Goal: Information Seeking & Learning: Learn about a topic

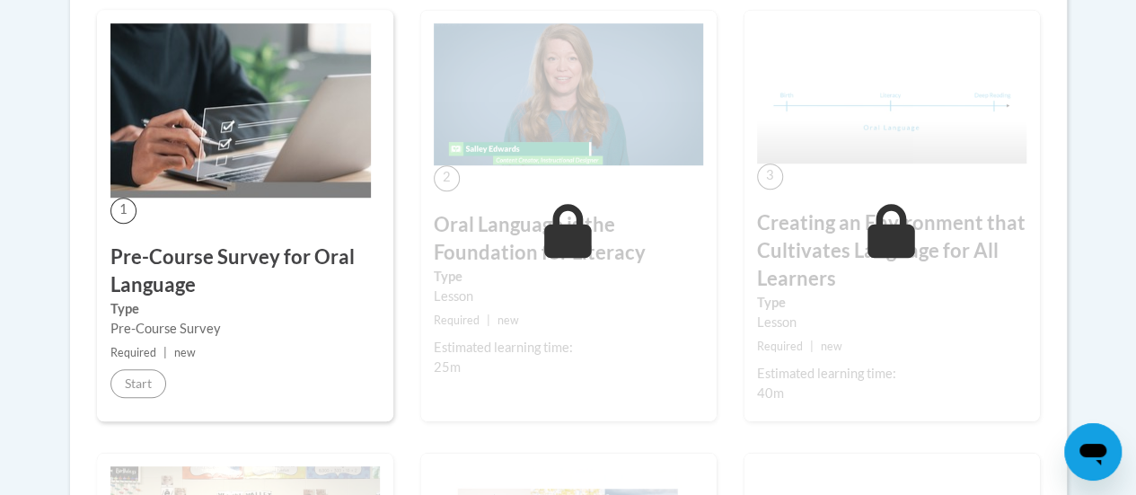
scroll to position [585, 0]
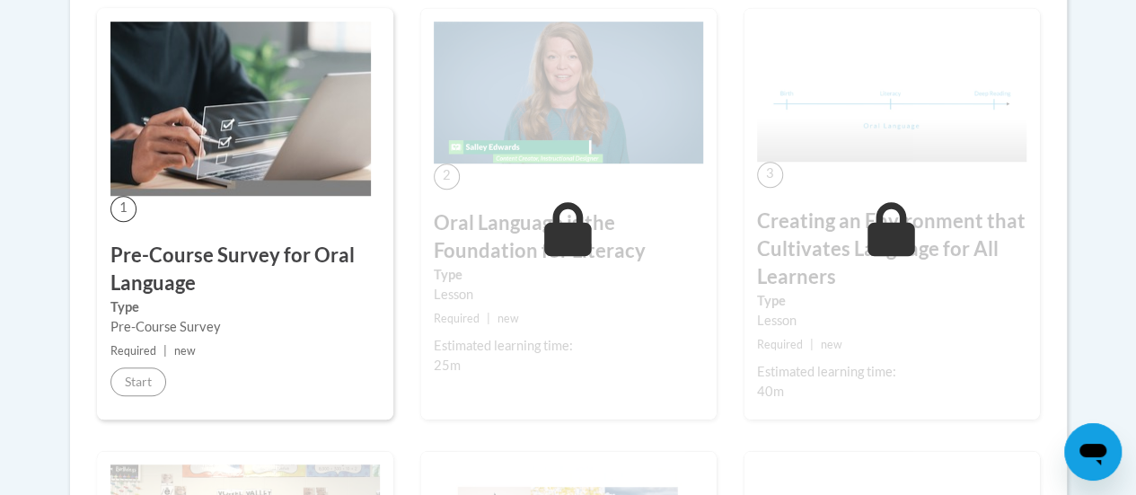
click at [183, 117] on div "1 Pre-Course Survey for Oral Language Type Pre-Course Survey Required | new Sta…" at bounding box center [245, 213] width 296 height 411
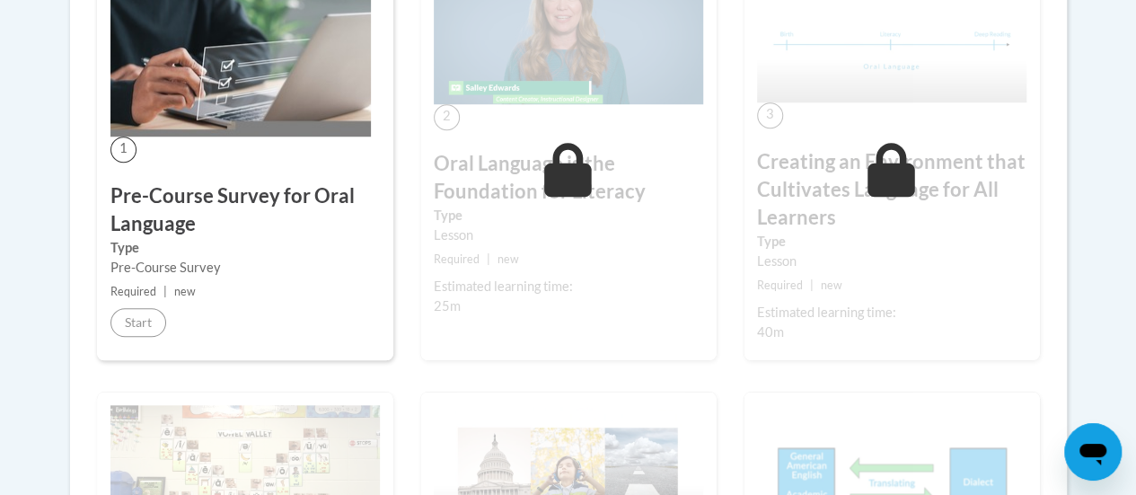
scroll to position [647, 0]
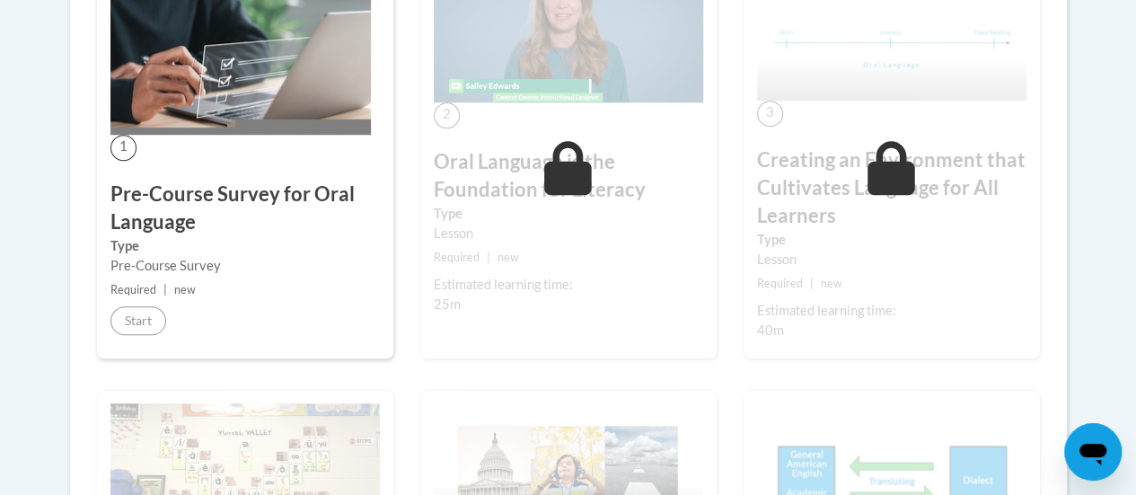
click at [235, 304] on div "1 Pre-Course Survey for Oral Language Type Pre-Course Survey Required | new Sta…" at bounding box center [245, 152] width 296 height 411
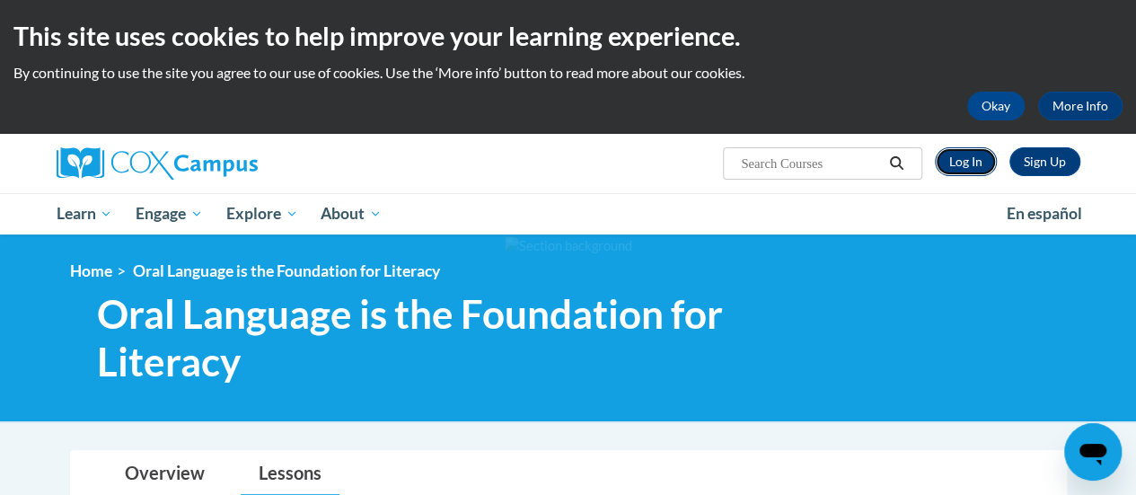
click at [978, 154] on link "Log In" at bounding box center [966, 161] width 62 height 29
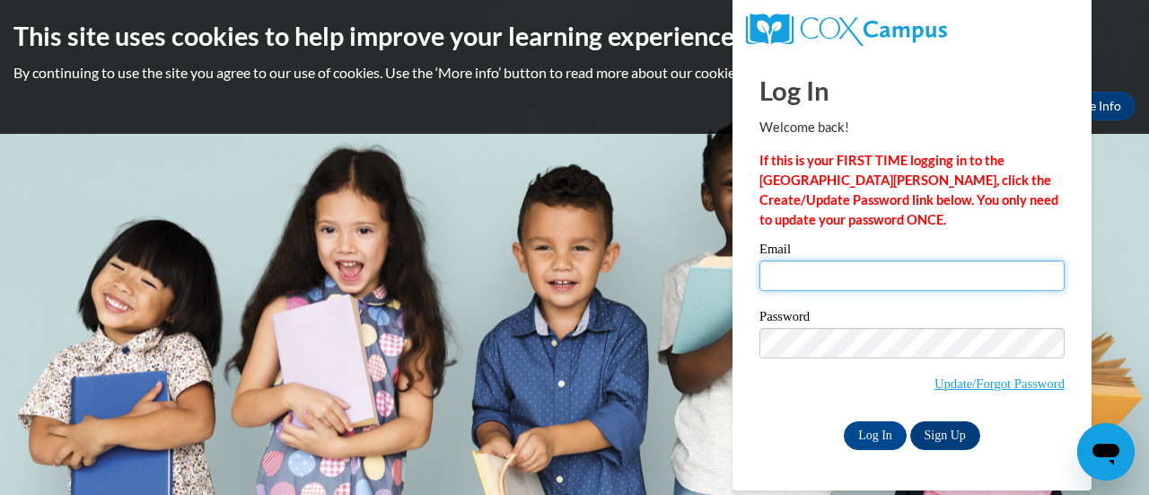
drag, startPoint x: 0, startPoint y: 0, endPoint x: 860, endPoint y: 276, distance: 903.3
click at [860, 276] on input "Email" at bounding box center [912, 275] width 305 height 31
type input "shelby.i.hittle@gmail.com"
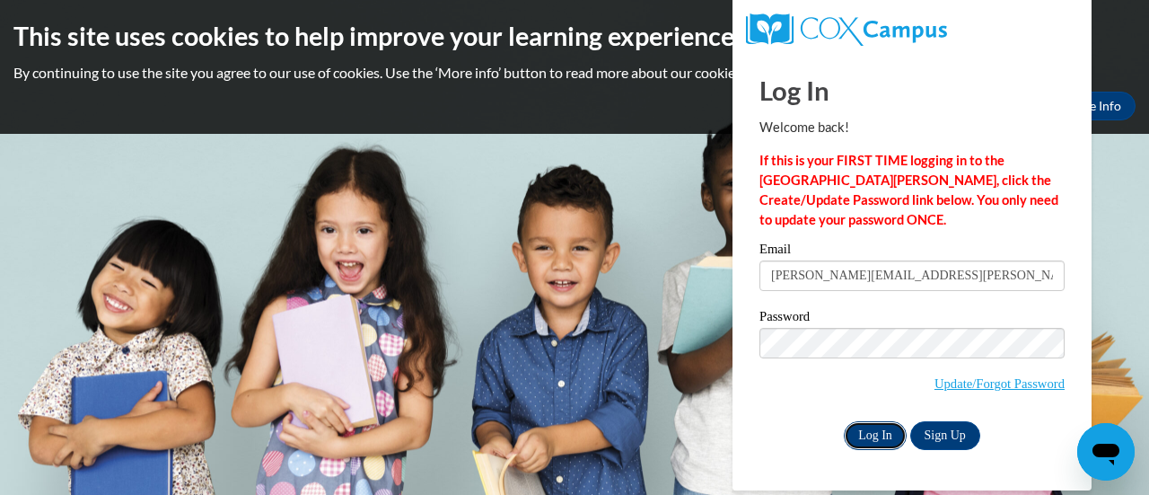
click at [889, 435] on input "Log In" at bounding box center [875, 435] width 63 height 29
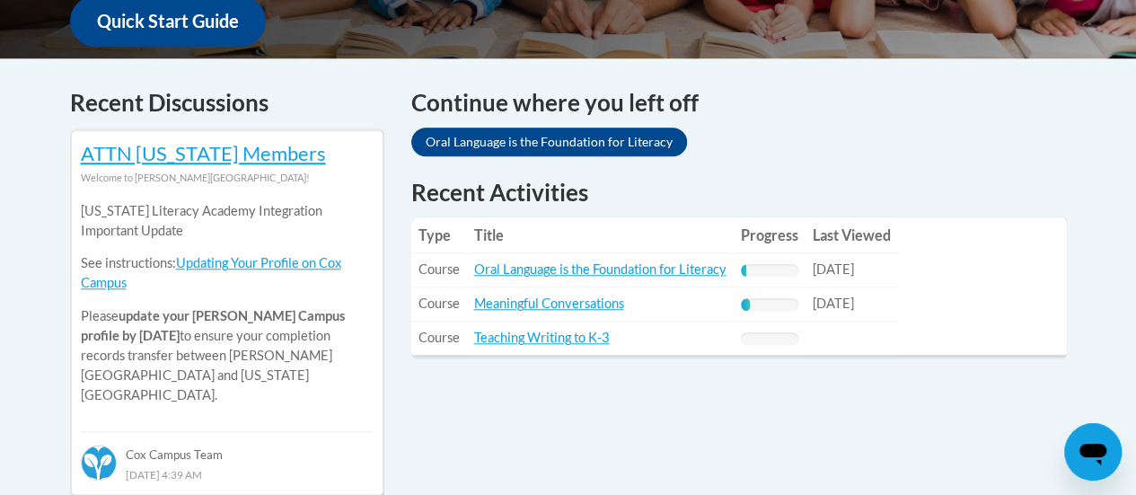
scroll to position [707, 0]
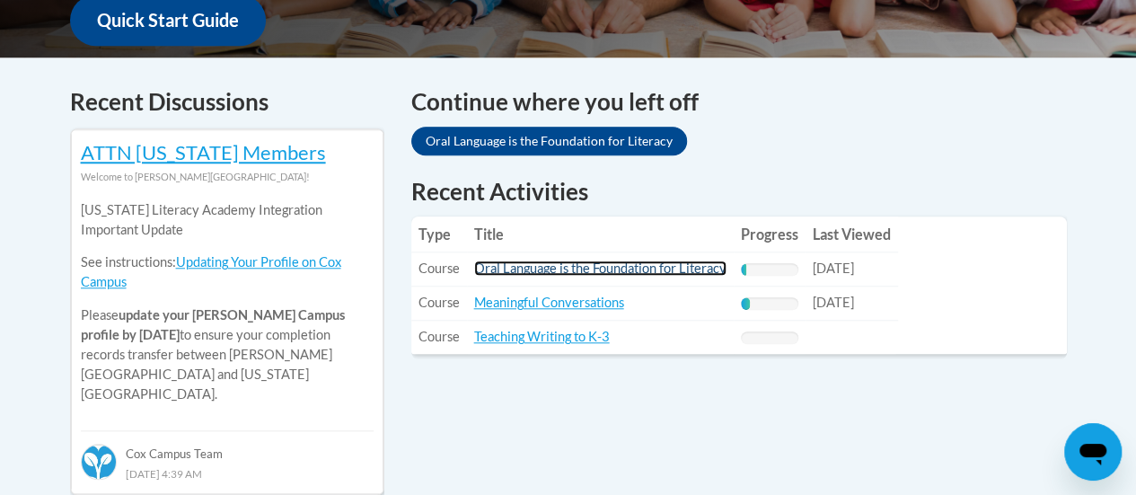
click at [533, 267] on link "Oral Language is the Foundation for Literacy" at bounding box center [600, 267] width 252 height 15
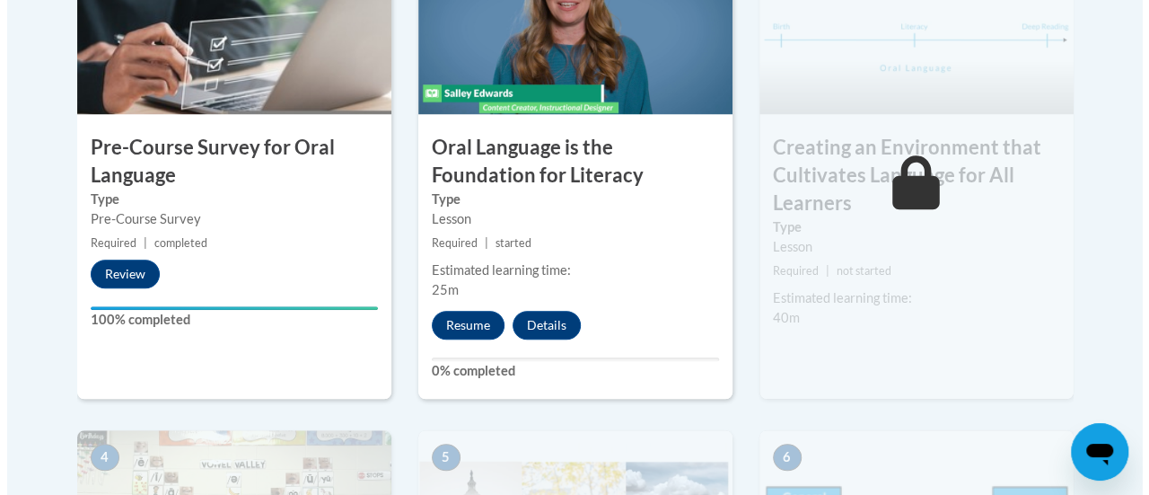
scroll to position [725, 0]
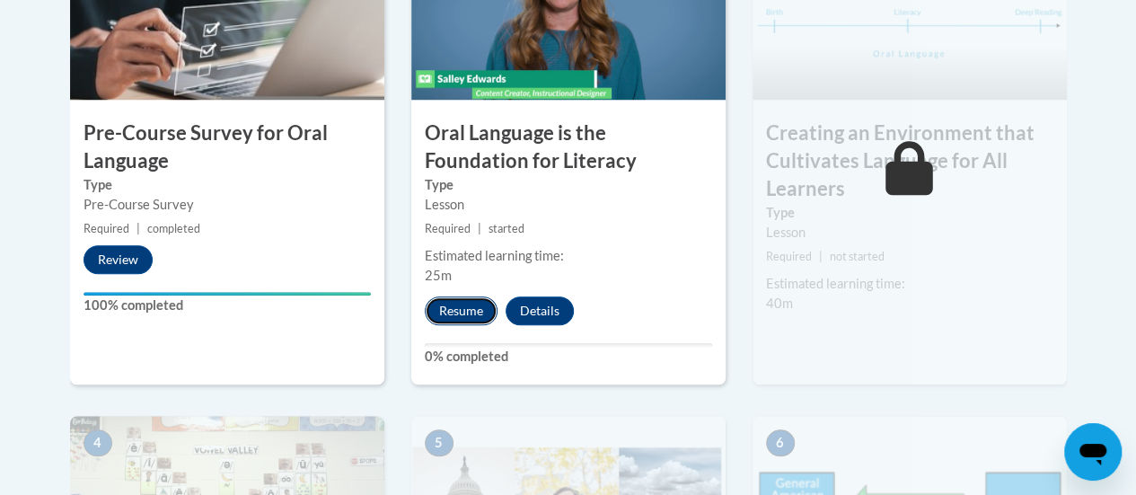
click at [469, 296] on button "Resume" at bounding box center [461, 310] width 73 height 29
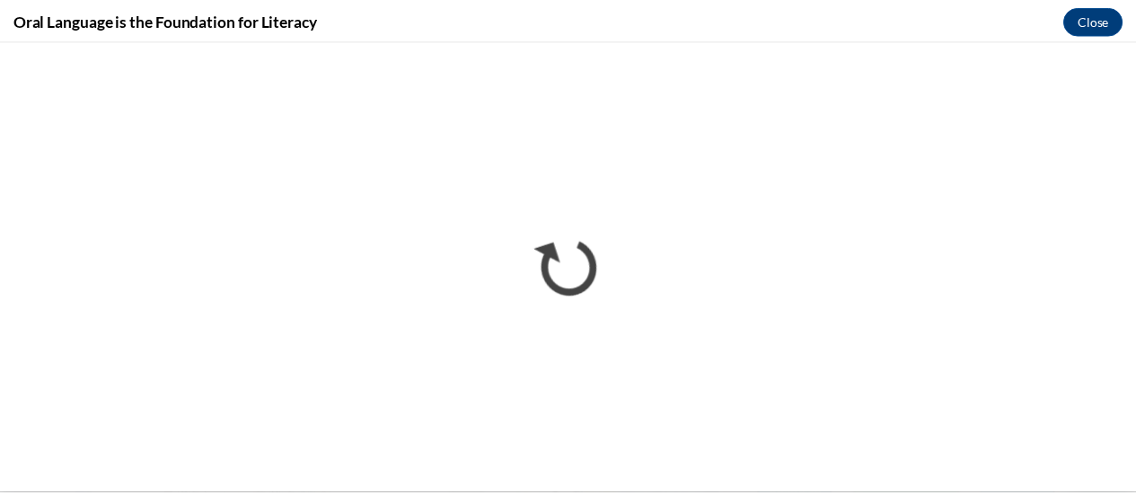
scroll to position [0, 0]
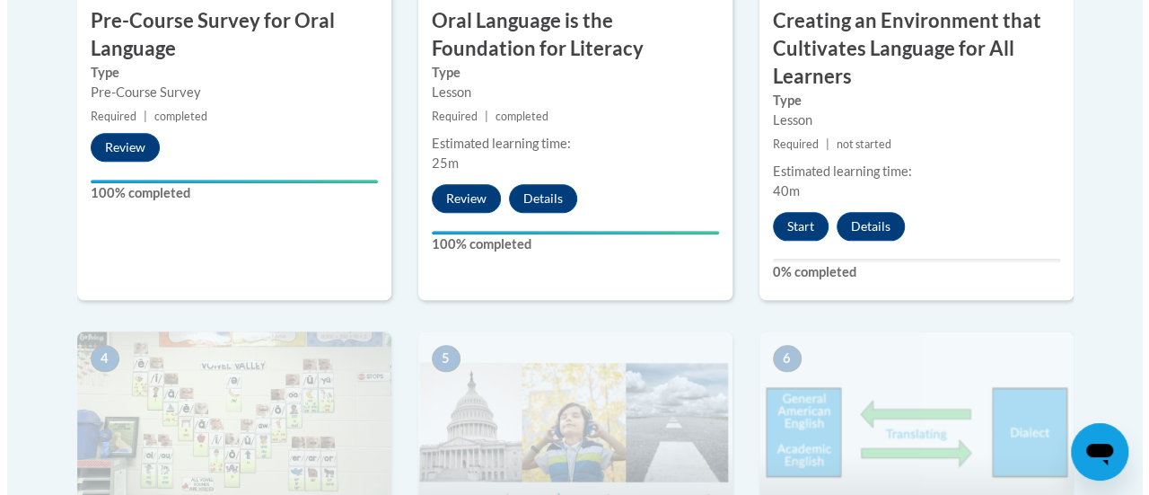
scroll to position [838, 0]
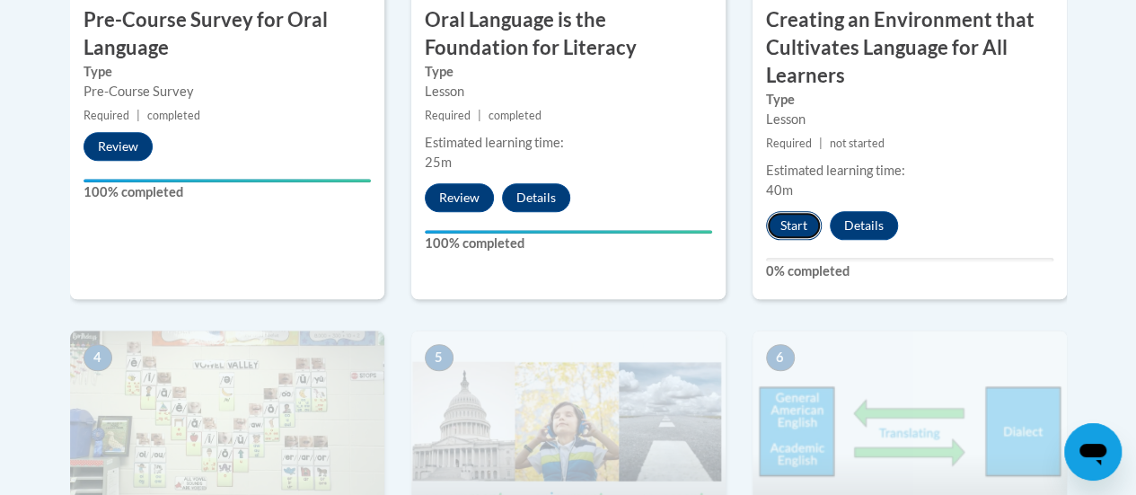
click at [799, 224] on button "Start" at bounding box center [794, 225] width 56 height 29
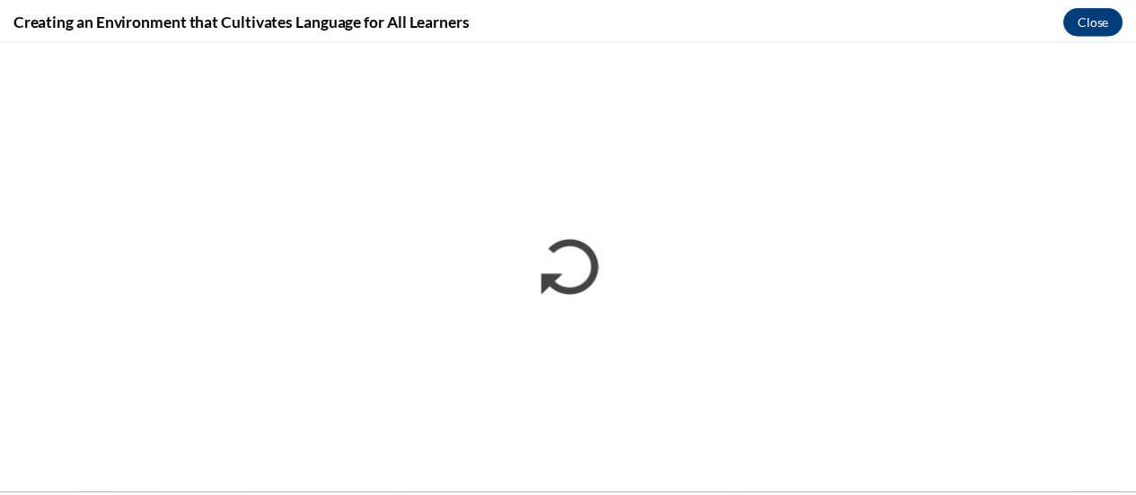
scroll to position [0, 0]
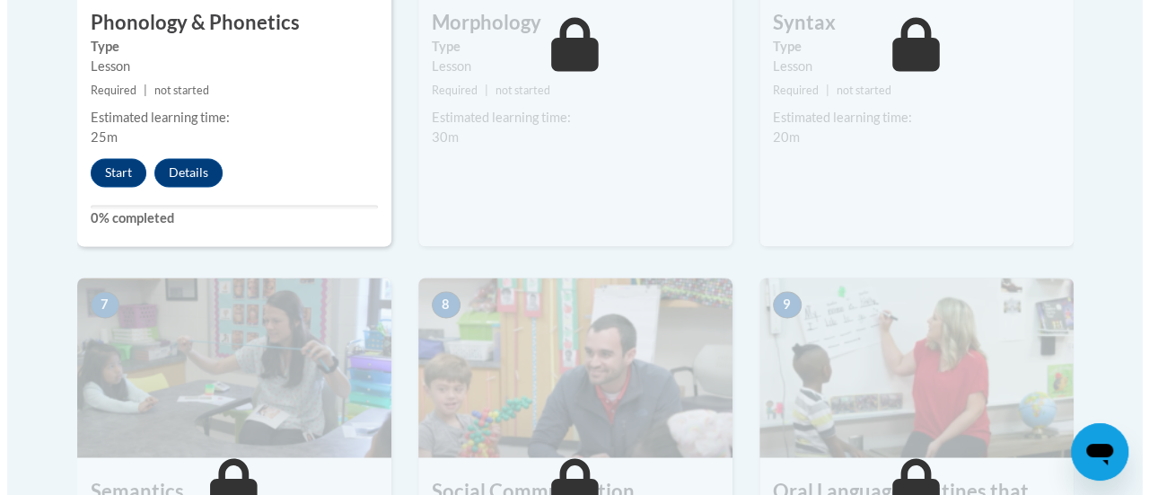
scroll to position [1349, 0]
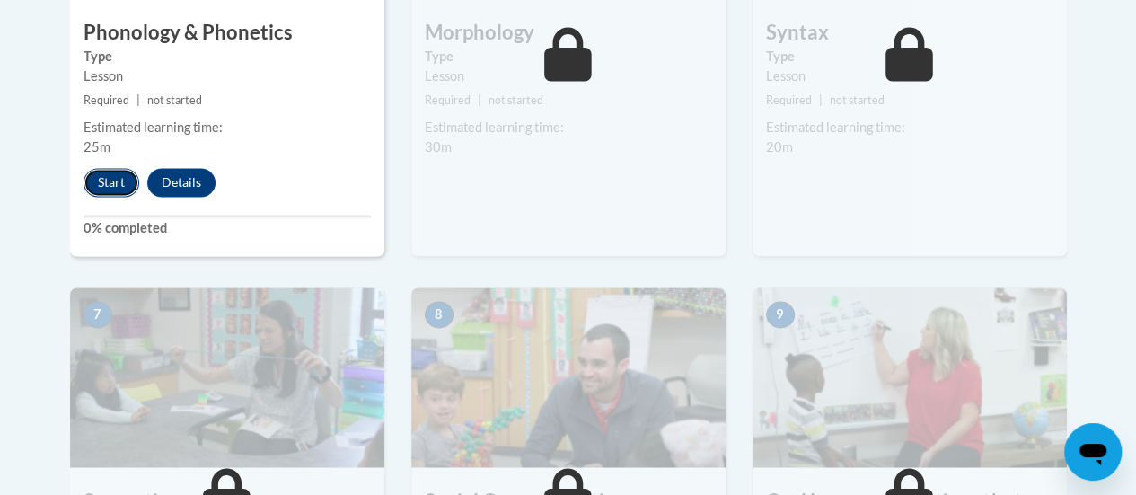
click at [97, 172] on button "Start" at bounding box center [112, 182] width 56 height 29
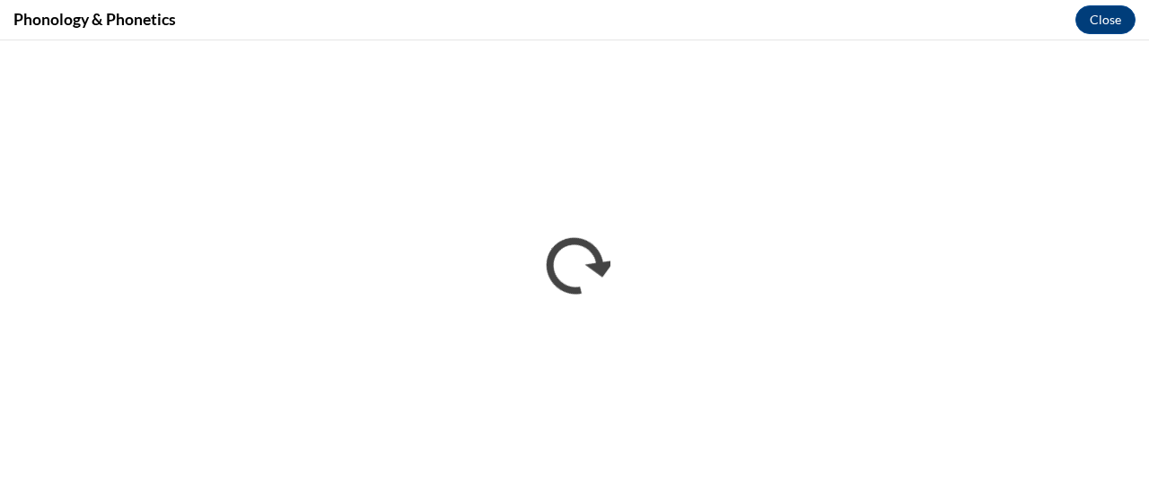
scroll to position [0, 0]
